Goal: Task Accomplishment & Management: Use online tool/utility

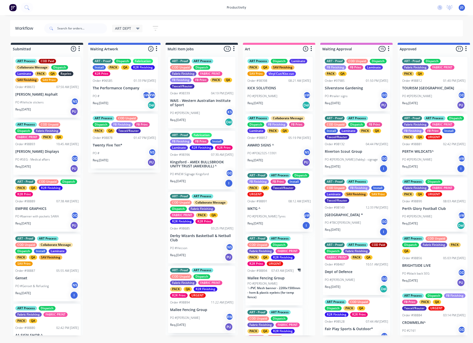
click at [138, 29] on icon at bounding box center [138, 29] width 4 height 6
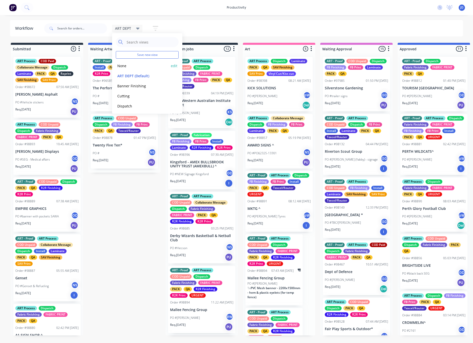
drag, startPoint x: 124, startPoint y: 67, endPoint x: 121, endPoint y: 65, distance: 4.1
click at [124, 67] on button "None" at bounding box center [143, 66] width 54 height 6
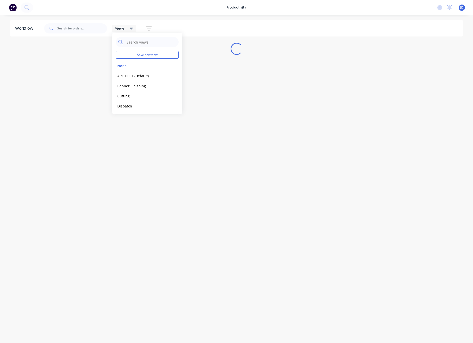
click at [94, 20] on div "productivity productivity Workflow Planner Delivery Scheduling Timesheets No ne…" at bounding box center [236, 156] width 473 height 312
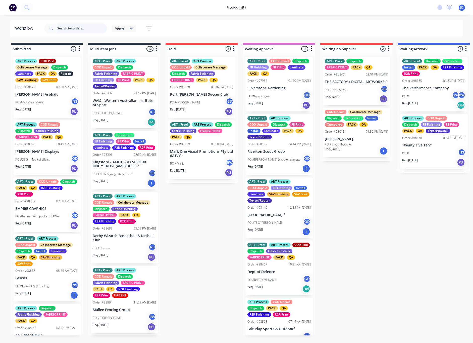
click at [87, 26] on input "text" at bounding box center [82, 28] width 50 height 10
type input "print logic"
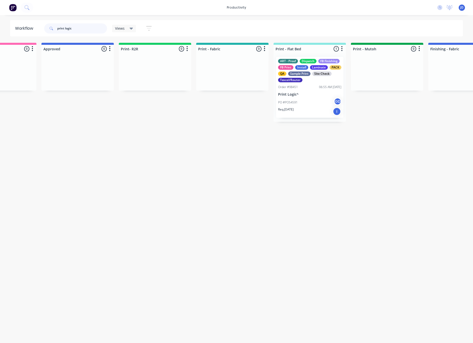
scroll to position [0, 585]
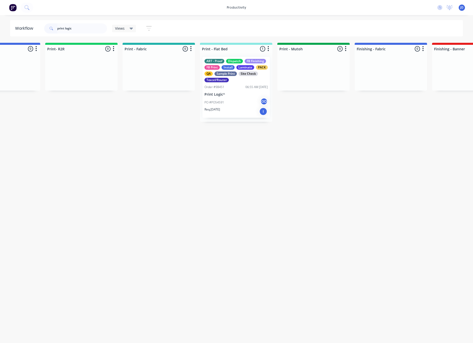
drag, startPoint x: 80, startPoint y: 30, endPoint x: 51, endPoint y: 28, distance: 28.8
click at [51, 28] on div "print logic" at bounding box center [75, 28] width 63 height 10
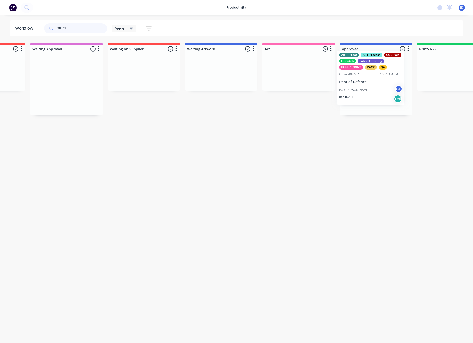
drag, startPoint x: 182, startPoint y: 92, endPoint x: 381, endPoint y: 85, distance: 199.9
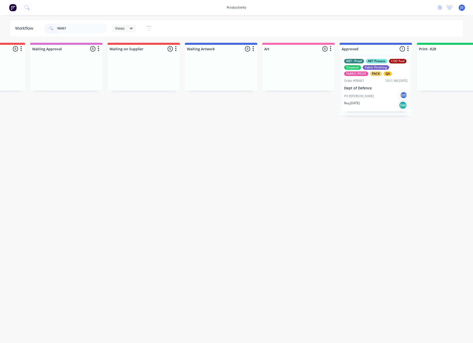
click at [366, 88] on p "Dept of Defence" at bounding box center [375, 88] width 63 height 4
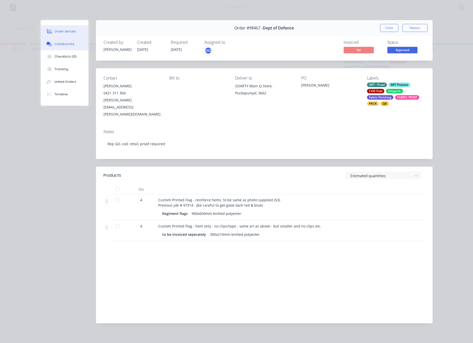
click at [59, 46] on button "Collaborate" at bounding box center [65, 44] width 48 height 13
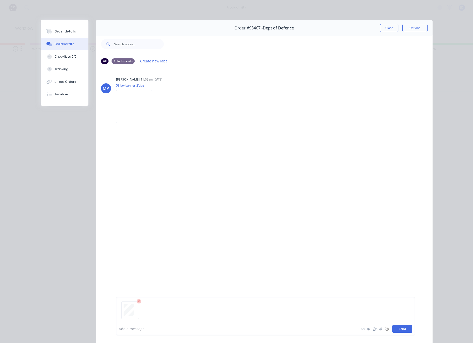
click at [397, 325] on button "Send" at bounding box center [403, 329] width 20 height 8
click at [386, 31] on button "Close" at bounding box center [389, 28] width 18 height 8
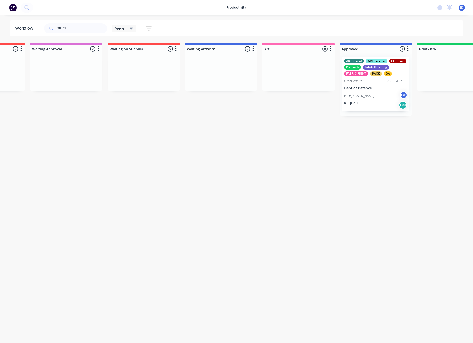
drag, startPoint x: 354, startPoint y: 107, endPoint x: 336, endPoint y: 151, distance: 48.0
click at [260, 151] on html "productivity productivity Workflow Planner Delivery Scheduling Timesheets No ne…" at bounding box center [23, 156] width 473 height 312
click at [68, 17] on div "productivity productivity Workflow Planner Delivery Scheduling Timesheets No ne…" at bounding box center [23, 156] width 473 height 312
click at [70, 29] on input "98467" at bounding box center [82, 28] width 50 height 10
drag, startPoint x: 78, startPoint y: 31, endPoint x: 44, endPoint y: 29, distance: 33.5
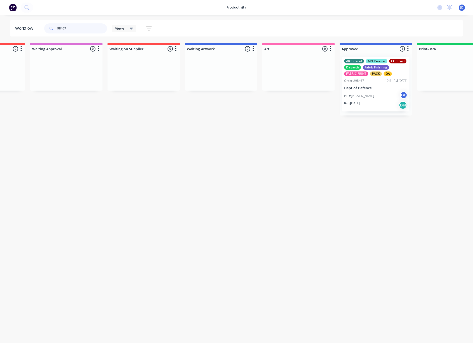
click at [44, 29] on div "98467" at bounding box center [75, 28] width 63 height 10
type input "98889"
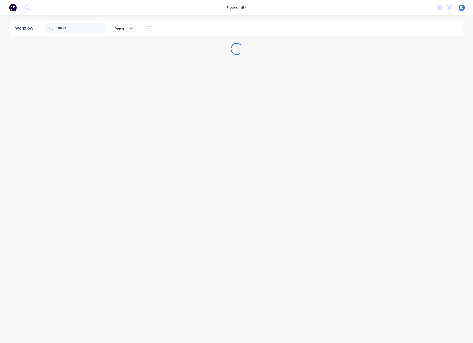
scroll to position [0, 0]
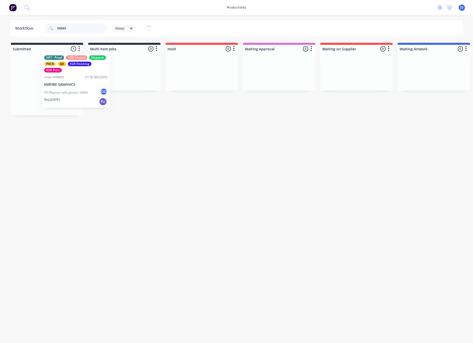
drag, startPoint x: 46, startPoint y: 96, endPoint x: 59, endPoint y: 95, distance: 12.8
click at [59, 95] on div "ART - Proof COD Unpaid Dispatch PACK QA R2R Finishing R2R Print Order #98889 07…" at bounding box center [47, 84] width 72 height 62
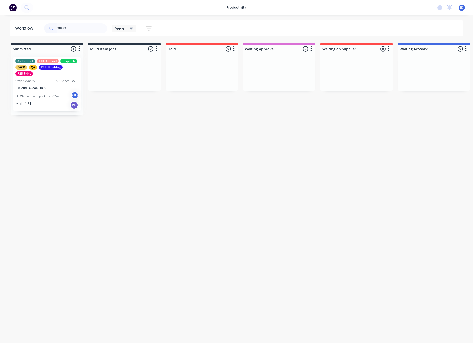
click at [123, 30] on span "Views" at bounding box center [120, 28] width 10 height 5
click at [121, 75] on button "ART DEPT (Default)" at bounding box center [143, 76] width 54 height 6
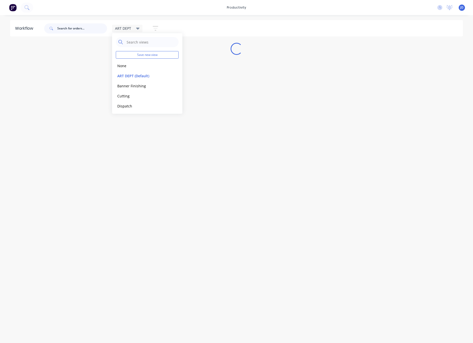
click at [96, 31] on input "text" at bounding box center [82, 28] width 50 height 10
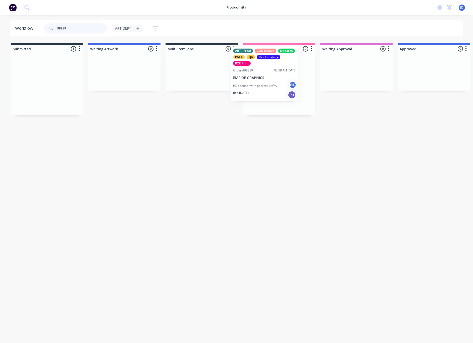
drag, startPoint x: 117, startPoint y: 87, endPoint x: 258, endPoint y: 78, distance: 141.2
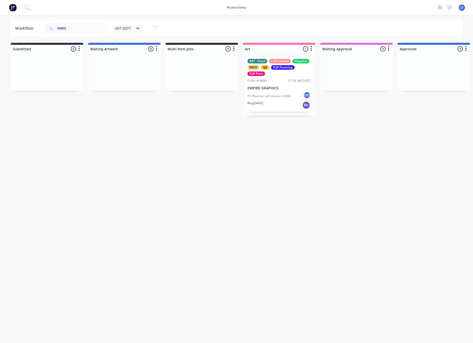
click at [260, 94] on p "PO #banner with pockets SAWA" at bounding box center [269, 96] width 43 height 5
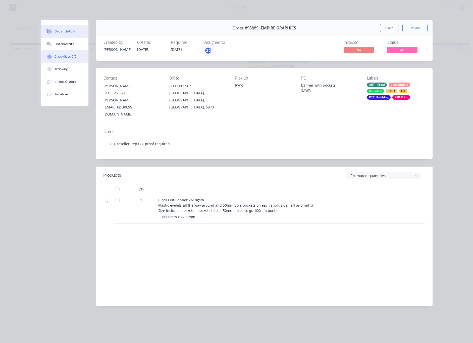
click at [69, 62] on button "Checklists 0/0" at bounding box center [65, 56] width 48 height 13
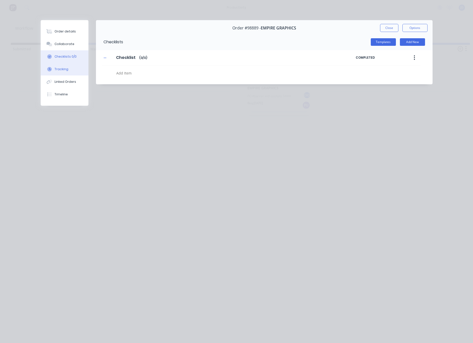
click at [67, 66] on button "Tracking" at bounding box center [65, 69] width 48 height 13
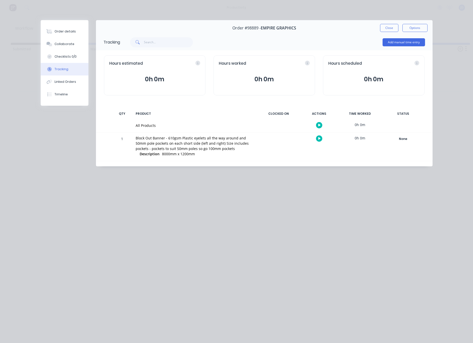
click at [318, 139] on icon "button" at bounding box center [319, 138] width 3 height 3
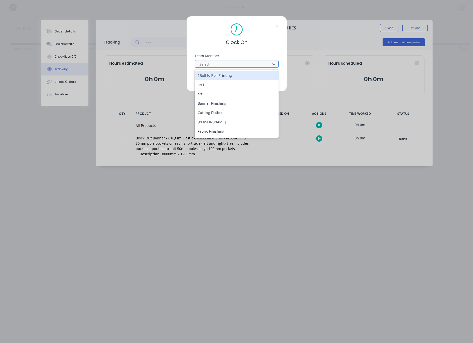
click at [222, 68] on div "Select..." at bounding box center [234, 64] width 72 height 8
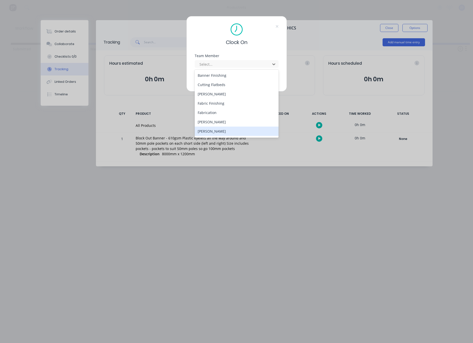
click at [210, 129] on div "[PERSON_NAME]" at bounding box center [237, 130] width 84 height 9
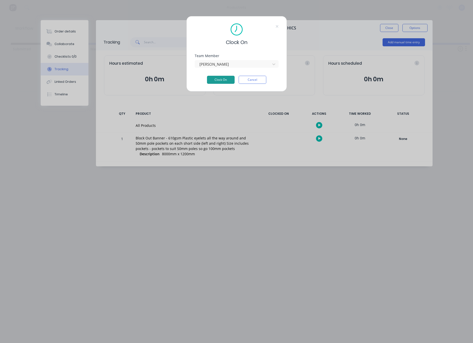
click at [218, 83] on button "Clock On" at bounding box center [221, 80] width 28 height 8
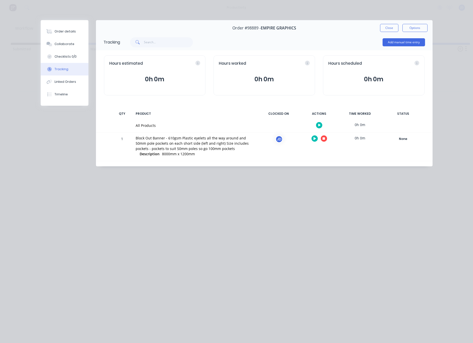
click at [323, 140] on icon "button" at bounding box center [324, 138] width 3 height 3
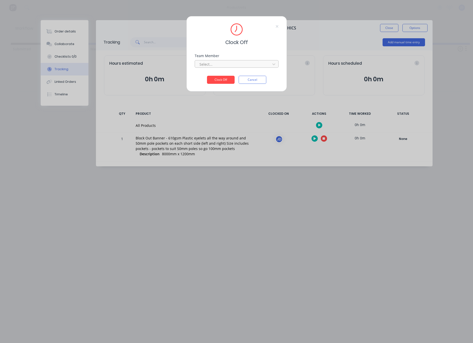
click at [226, 63] on div at bounding box center [233, 64] width 69 height 6
drag, startPoint x: 213, startPoint y: 73, endPoint x: 215, endPoint y: 79, distance: 6.1
click at [213, 73] on div "[PERSON_NAME]" at bounding box center [237, 75] width 84 height 9
drag, startPoint x: 215, startPoint y: 79, endPoint x: 206, endPoint y: 78, distance: 9.6
click at [215, 79] on button "Clock Off" at bounding box center [221, 80] width 28 height 8
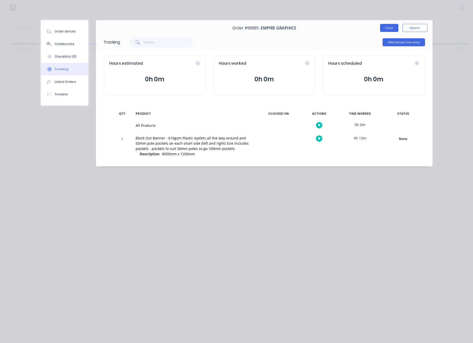
click at [389, 31] on button "Close" at bounding box center [389, 28] width 18 height 8
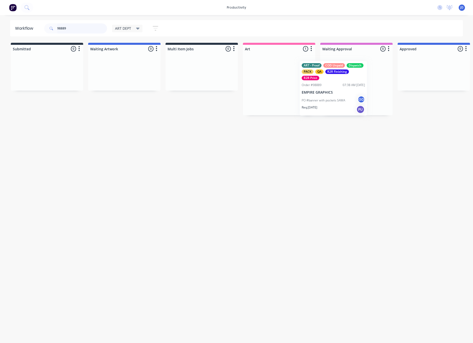
drag, startPoint x: 286, startPoint y: 72, endPoint x: 343, endPoint y: 77, distance: 57.3
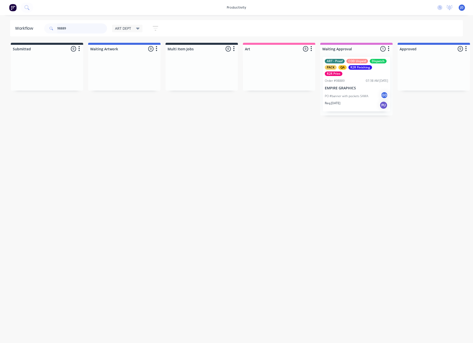
drag, startPoint x: 70, startPoint y: 28, endPoint x: 36, endPoint y: 26, distance: 34.5
click at [36, 26] on header "Workflow 98889 ART DEPT Save new view None edit ART DEPT (Default) edit Banner …" at bounding box center [236, 28] width 453 height 16
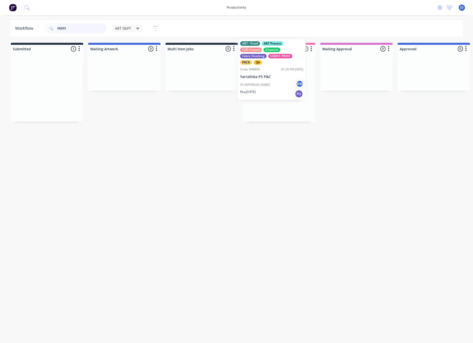
drag, startPoint x: 165, startPoint y: 79, endPoint x: 279, endPoint y: 76, distance: 114.9
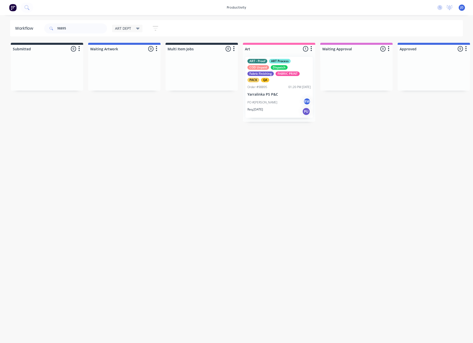
click at [289, 93] on p "Yarralinka PS P&C" at bounding box center [279, 94] width 63 height 4
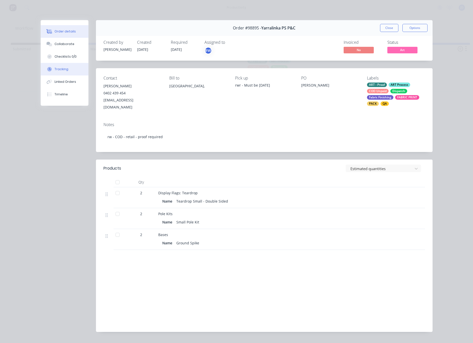
click at [57, 73] on button "Tracking" at bounding box center [65, 69] width 48 height 13
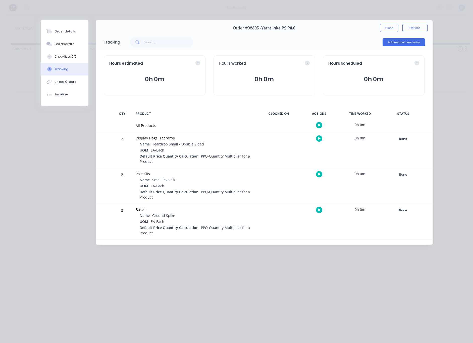
click at [321, 137] on button "button" at bounding box center [319, 138] width 6 height 6
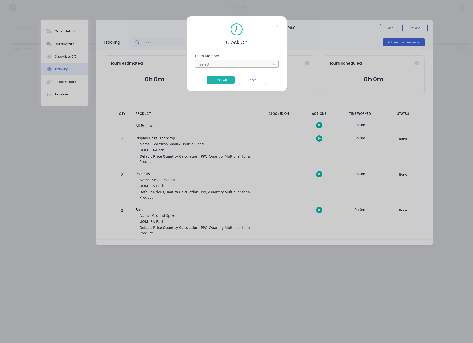
click at [225, 62] on div at bounding box center [233, 64] width 69 height 6
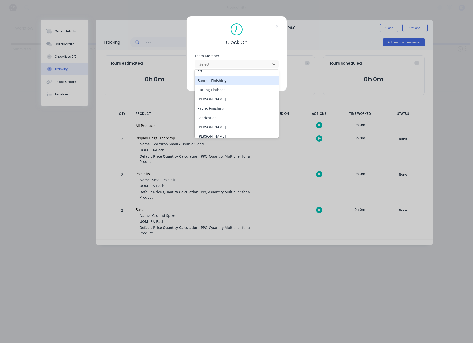
scroll to position [24, 0]
click at [209, 135] on div "[PERSON_NAME]" at bounding box center [237, 134] width 84 height 9
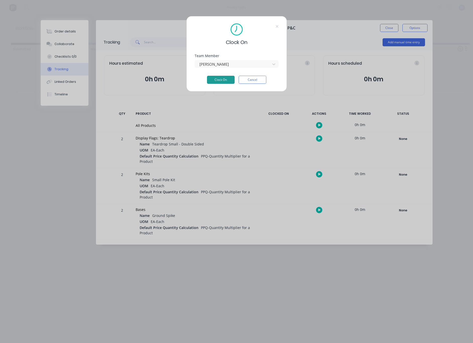
click at [216, 81] on button "Clock On" at bounding box center [221, 80] width 28 height 8
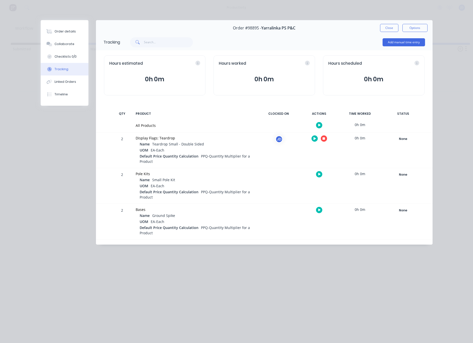
click at [325, 138] on button "button" at bounding box center [324, 138] width 6 height 6
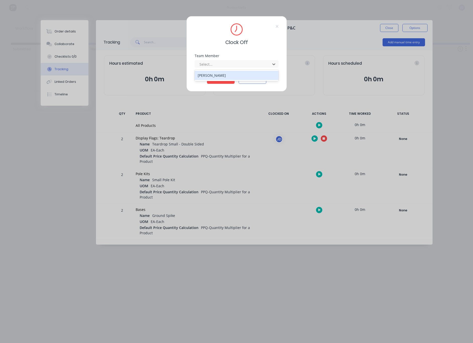
drag, startPoint x: 235, startPoint y: 63, endPoint x: 218, endPoint y: 85, distance: 28.1
click at [235, 63] on div at bounding box center [233, 64] width 69 height 6
click at [215, 81] on button "Clock Off" at bounding box center [221, 80] width 28 height 8
click at [215, 65] on div at bounding box center [233, 64] width 69 height 6
drag, startPoint x: 213, startPoint y: 75, endPoint x: 212, endPoint y: 82, distance: 6.5
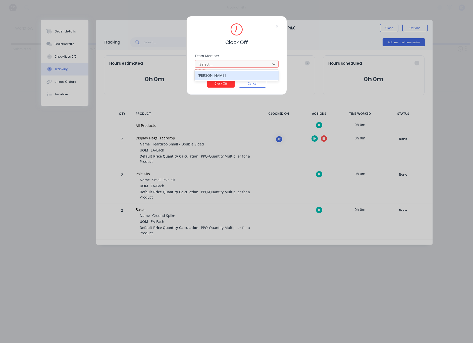
click at [213, 75] on div "[PERSON_NAME]" at bounding box center [237, 75] width 84 height 9
click at [212, 87] on button "Clock Off" at bounding box center [221, 83] width 28 height 8
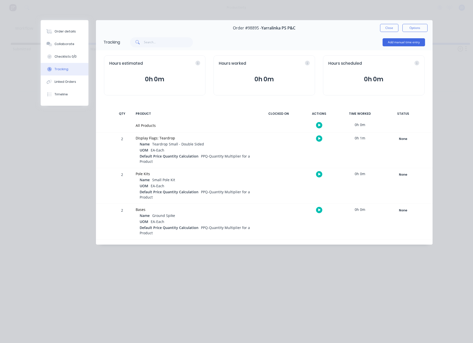
click at [319, 138] on icon "button" at bounding box center [319, 138] width 3 height 3
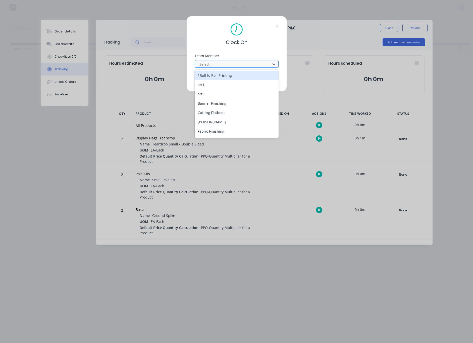
click at [216, 64] on div at bounding box center [233, 64] width 69 height 6
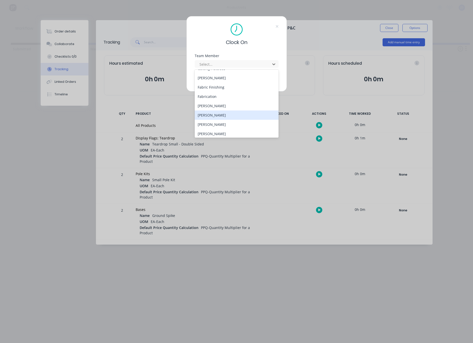
scroll to position [43, 0]
click at [210, 113] on div "[PERSON_NAME]" at bounding box center [237, 115] width 84 height 9
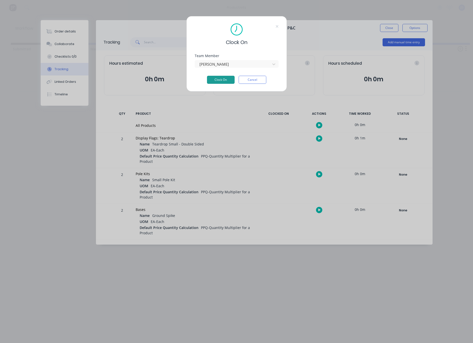
click at [218, 79] on button "Clock On" at bounding box center [221, 80] width 28 height 8
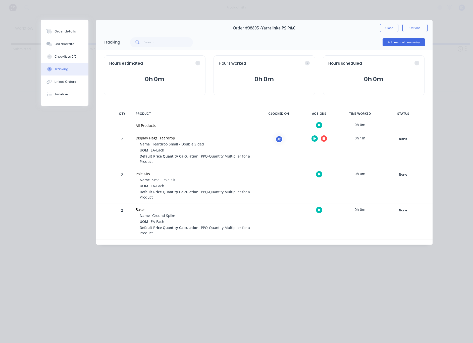
click at [325, 137] on button "button" at bounding box center [324, 138] width 6 height 6
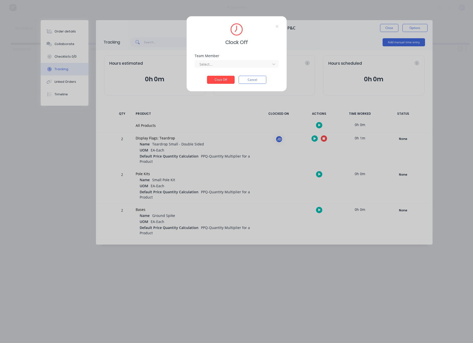
click at [248, 57] on div "Team Member" at bounding box center [237, 56] width 84 height 4
click at [248, 61] on div at bounding box center [233, 64] width 69 height 6
drag, startPoint x: 234, startPoint y: 78, endPoint x: 231, endPoint y: 78, distance: 2.5
click at [232, 78] on div "[PERSON_NAME]" at bounding box center [237, 75] width 84 height 9
click at [222, 80] on button "Clock Off" at bounding box center [221, 80] width 28 height 8
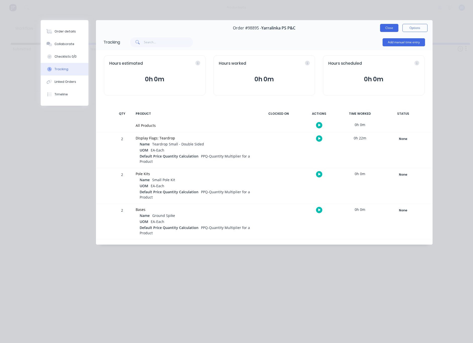
click at [392, 28] on button "Close" at bounding box center [389, 28] width 18 height 8
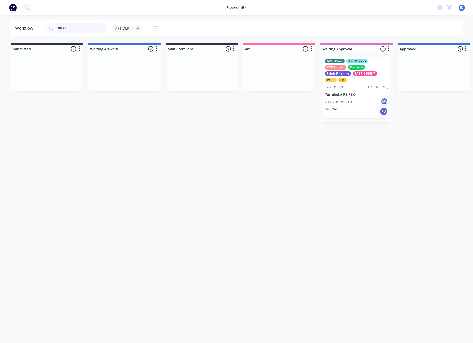
drag, startPoint x: 79, startPoint y: 25, endPoint x: 77, endPoint y: 29, distance: 4.3
click at [79, 25] on input "98895" at bounding box center [82, 28] width 50 height 10
click at [42, 25] on header "Workflow 98895 ART DEPT Save new view None edit ART DEPT (Default) edit Banner …" at bounding box center [236, 28] width 453 height 16
drag, startPoint x: 251, startPoint y: 138, endPoint x: 320, endPoint y: 103, distance: 76.9
click at [251, 138] on div "Workflow 98870 ART DEPT Save new view None edit ART DEPT (Default) edit Banner …" at bounding box center [236, 176] width 473 height 312
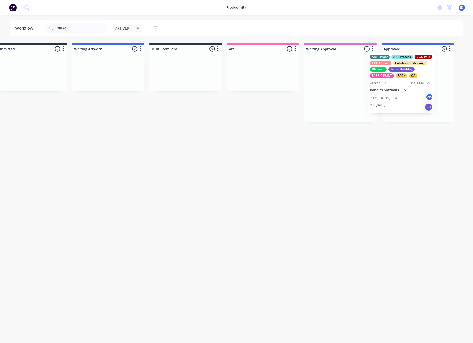
drag, startPoint x: 334, startPoint y: 99, endPoint x: 380, endPoint y: 95, distance: 46.1
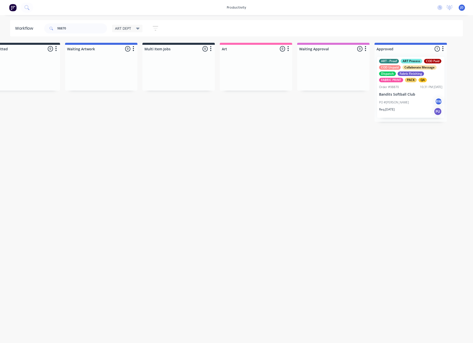
click at [391, 100] on div "ART - Proof ART Process COD Paid COD Unpaid Collaborate Message Dispatch Fabric…" at bounding box center [411, 87] width 72 height 69
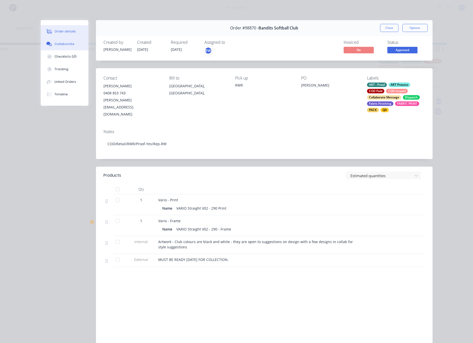
click at [65, 49] on button "Collaborate" at bounding box center [65, 44] width 48 height 13
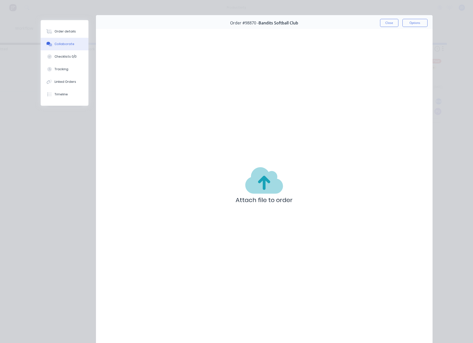
scroll to position [5, 0]
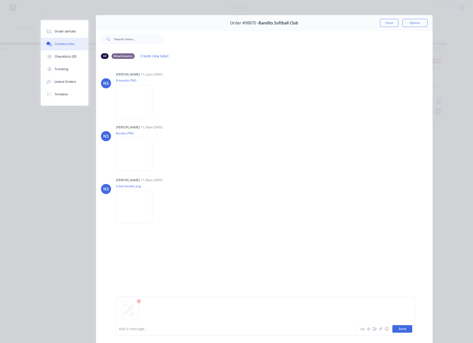
click at [402, 327] on button "Send" at bounding box center [403, 329] width 20 height 8
click at [382, 26] on button "Close" at bounding box center [389, 23] width 18 height 8
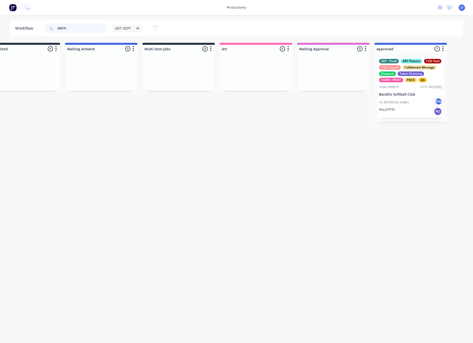
drag, startPoint x: 91, startPoint y: 27, endPoint x: 38, endPoint y: 24, distance: 52.6
click at [39, 24] on header "Workflow 98870 ART DEPT Save new view None edit ART DEPT (Default) edit Banner …" at bounding box center [236, 28] width 453 height 16
type input "98889"
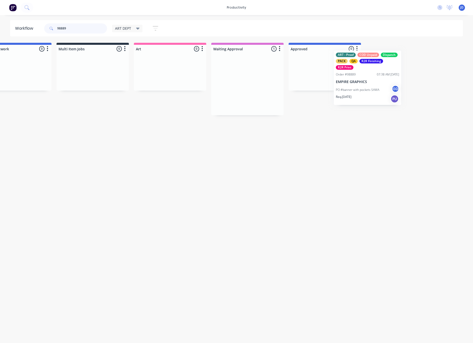
scroll to position [0, 110]
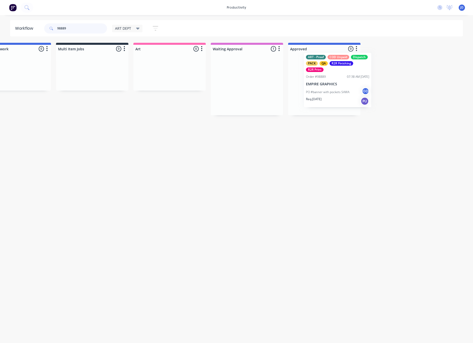
drag, startPoint x: 339, startPoint y: 98, endPoint x: 322, endPoint y: 94, distance: 17.4
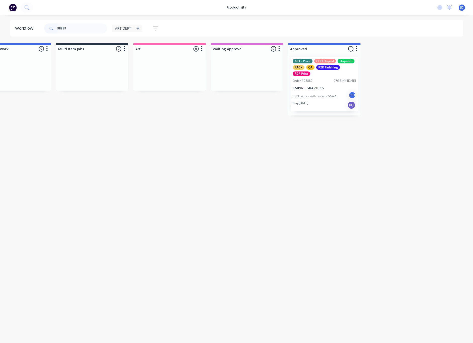
click at [320, 97] on p "PO #banner with pockets SAWA" at bounding box center [314, 96] width 43 height 5
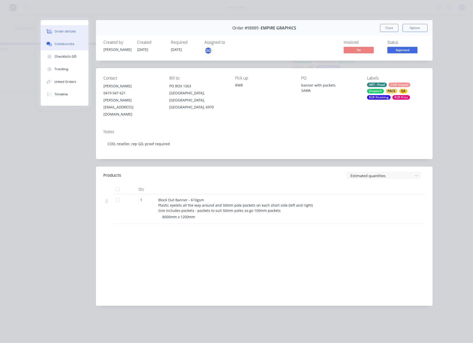
click at [57, 47] on button "Collaborate" at bounding box center [65, 44] width 48 height 13
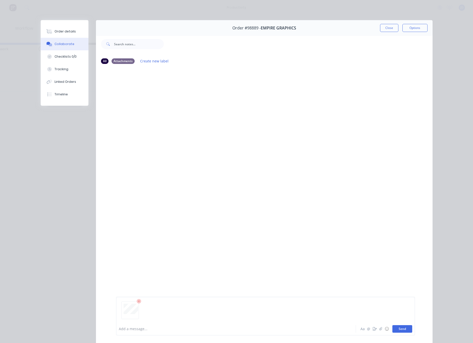
click at [400, 327] on button "Send" at bounding box center [403, 329] width 20 height 8
click at [388, 30] on button "Close" at bounding box center [389, 28] width 18 height 8
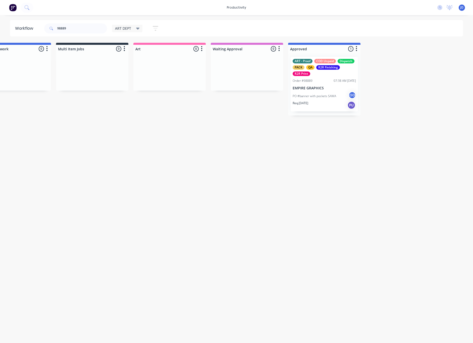
click at [300, 80] on div "Order #98889" at bounding box center [303, 80] width 20 height 5
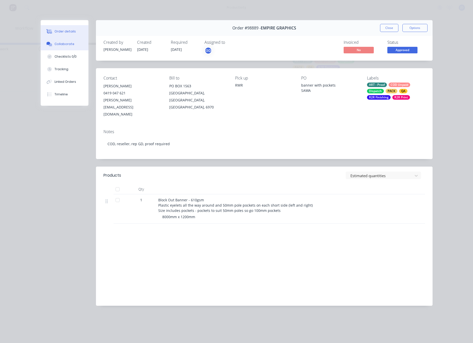
click at [56, 41] on button "Collaborate" at bounding box center [65, 44] width 48 height 13
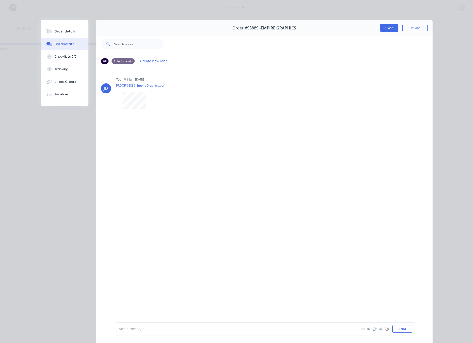
click at [385, 29] on button "Close" at bounding box center [389, 28] width 18 height 8
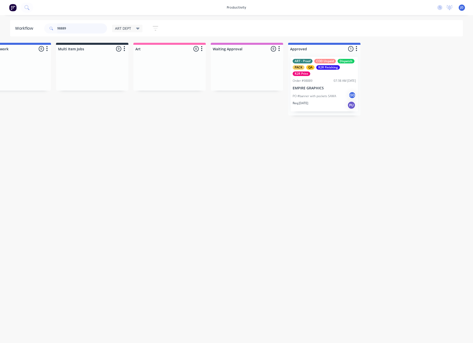
drag, startPoint x: 74, startPoint y: 27, endPoint x: 49, endPoint y: 25, distance: 24.5
click at [50, 25] on div "98889" at bounding box center [75, 28] width 63 height 10
